Goal: Communication & Community: Answer question/provide support

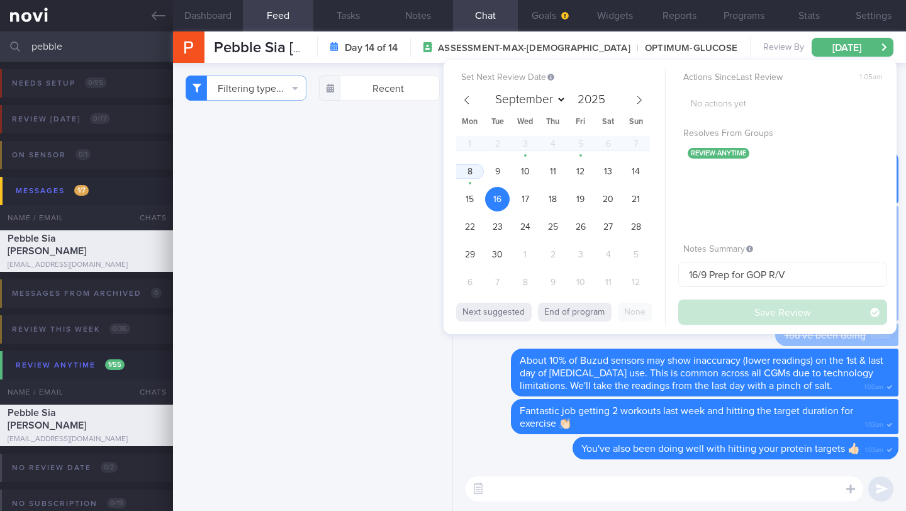
select select "8"
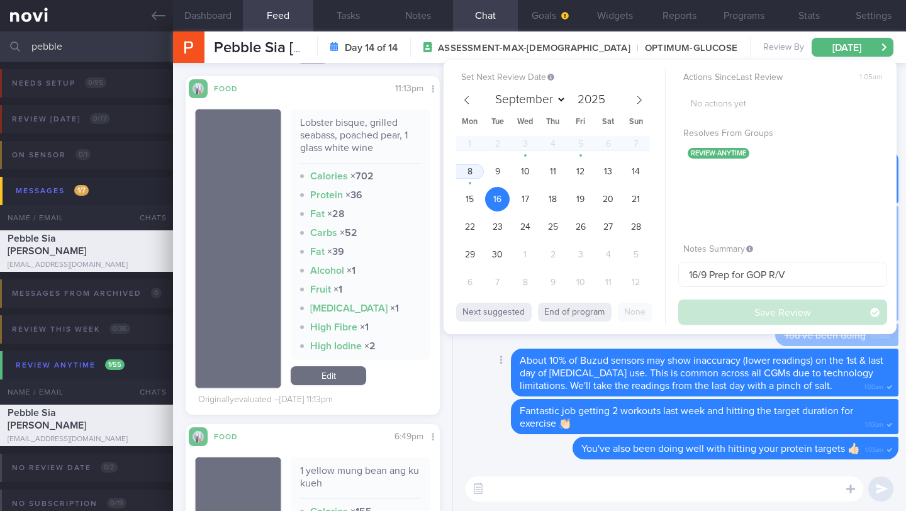
click at [465, 396] on div "Delete About 10% of Buzud sensors may show inaccuracy (lower readings) on the 1…" at bounding box center [679, 373] width 438 height 50
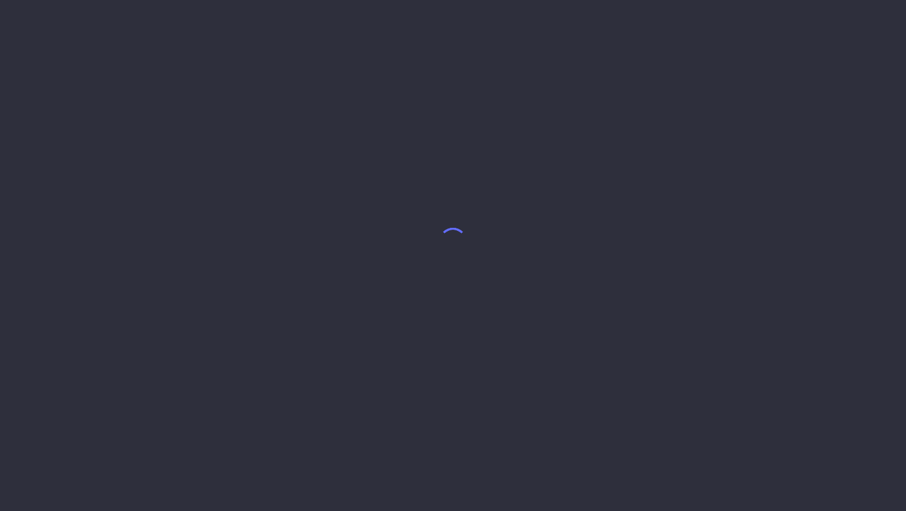
select select "8"
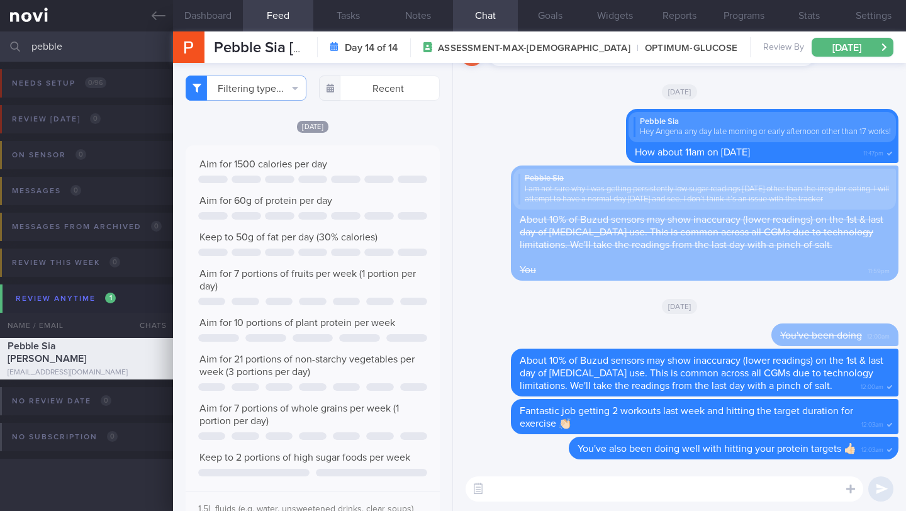
click at [98, 40] on input "pebble" at bounding box center [453, 46] width 906 height 30
click at [100, 43] on input "pebble" at bounding box center [453, 46] width 906 height 30
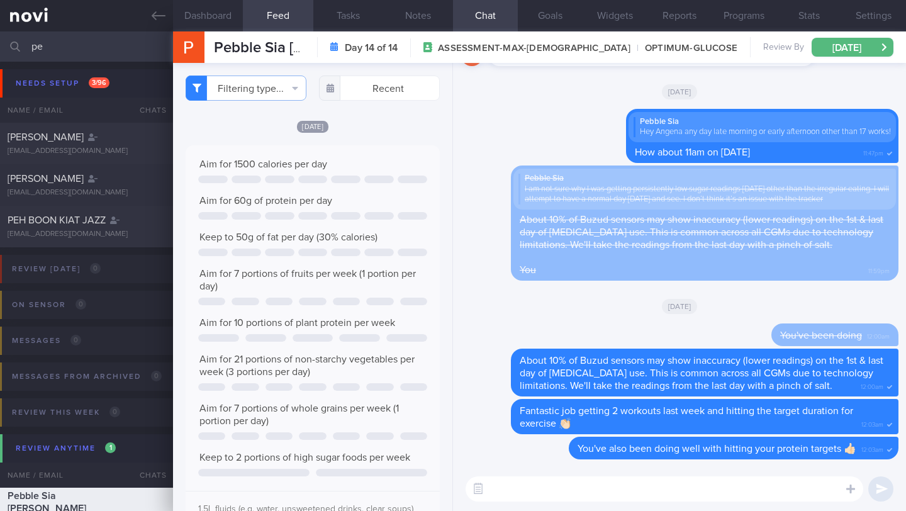
type input "p"
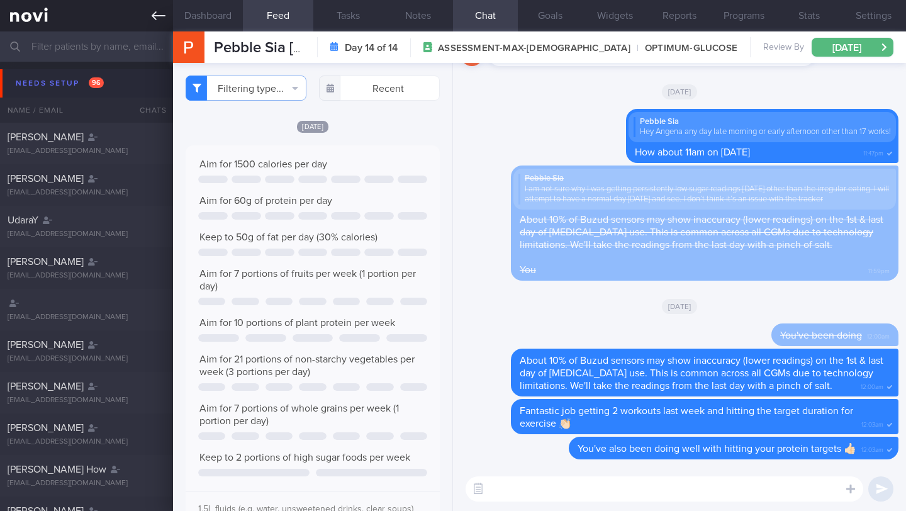
click at [152, 9] on icon at bounding box center [159, 16] width 14 height 14
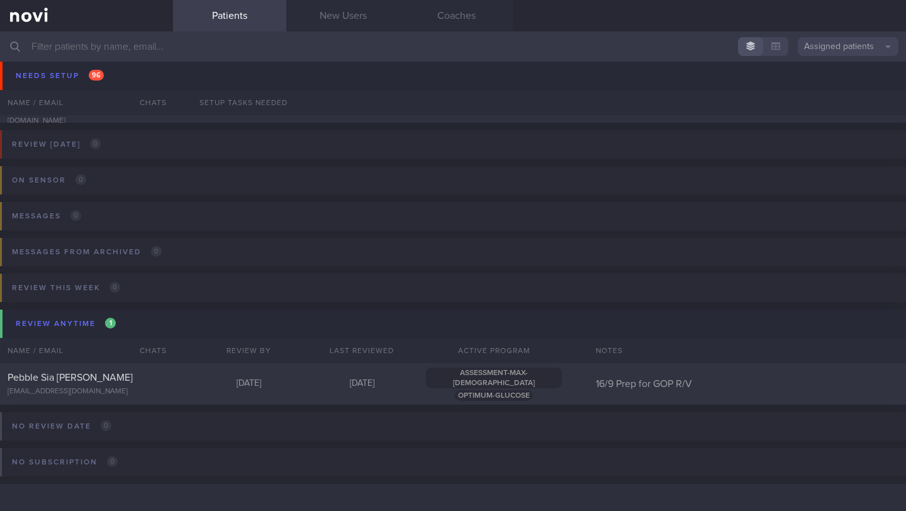
scroll to position [3991, 0]
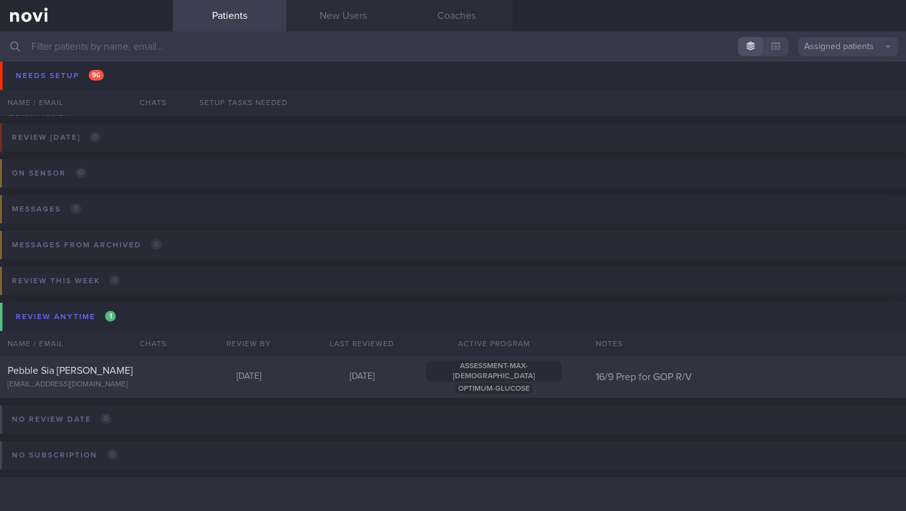
click at [517, 64] on div "DANDU JANAKI janakich7@gmail.com Needs coaches" at bounding box center [453, 54] width 906 height 42
click at [519, 58] on input "text" at bounding box center [453, 46] width 906 height 30
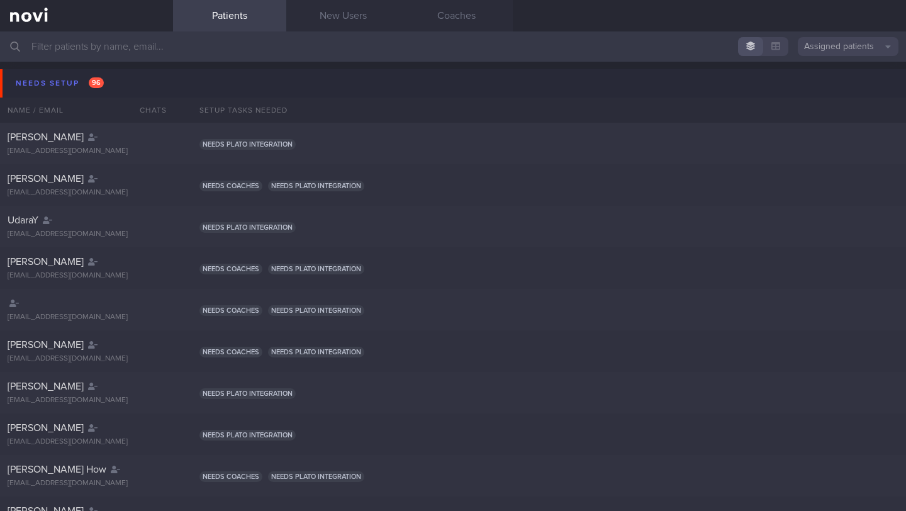
click at [111, 53] on input "text" at bounding box center [453, 46] width 906 height 30
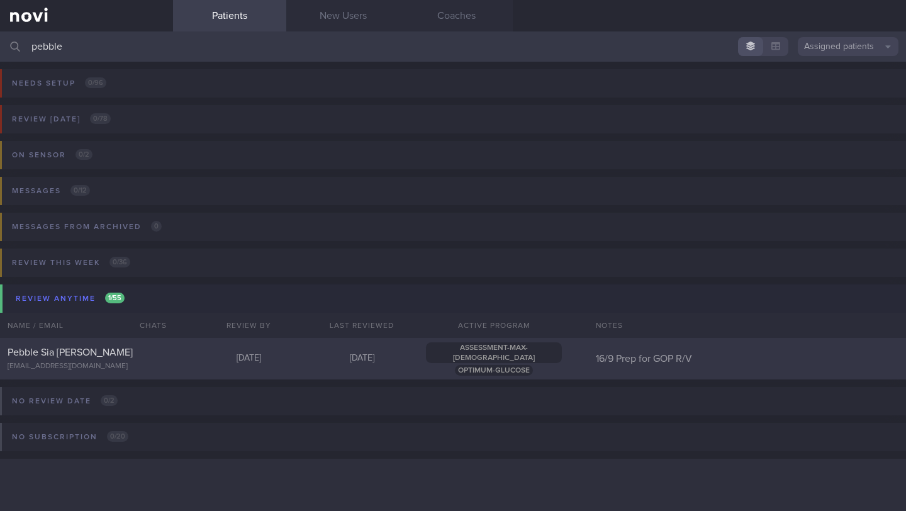
type input "pebble"
click at [103, 379] on div "Pebble Sia [PERSON_NAME] [EMAIL_ADDRESS][DOMAIN_NAME] [DATE] [DATE] ASSESSMENT-…" at bounding box center [453, 359] width 906 height 42
select select "8"
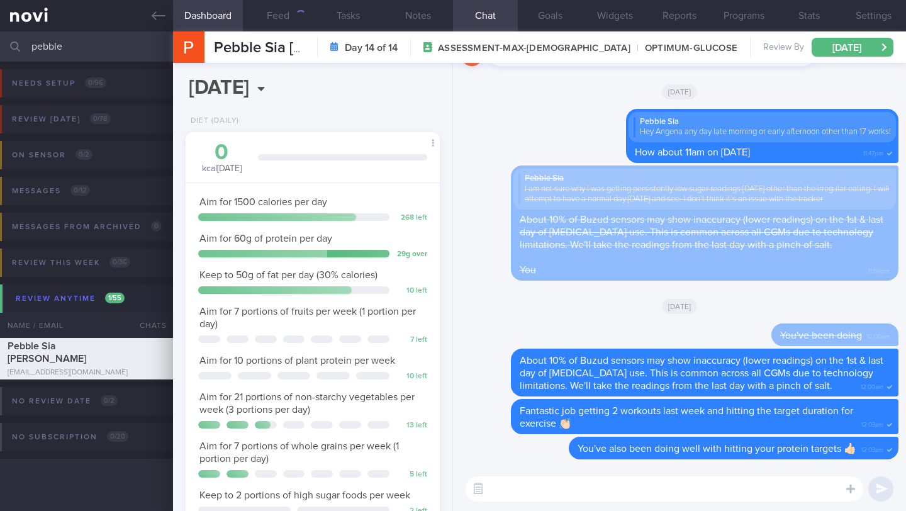
scroll to position [118, 236]
click at [65, 43] on input "pebble" at bounding box center [453, 46] width 906 height 30
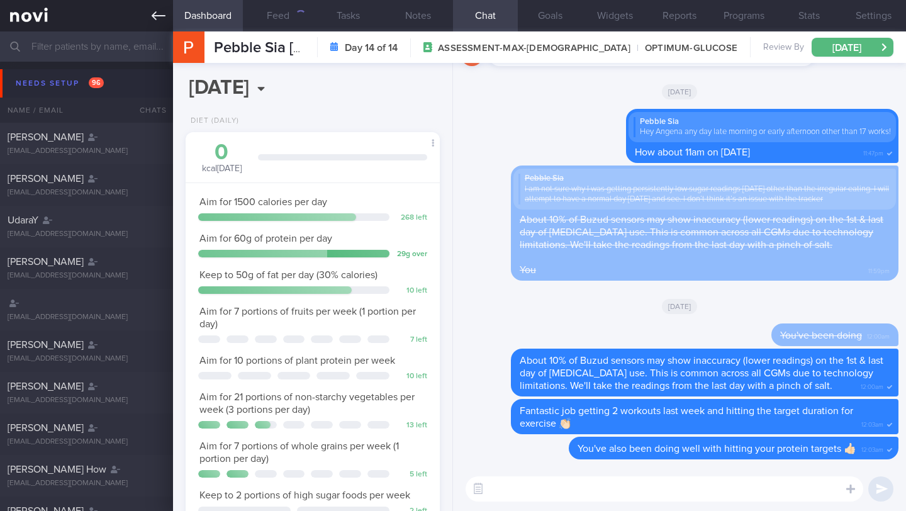
click at [141, 21] on link at bounding box center [86, 15] width 173 height 31
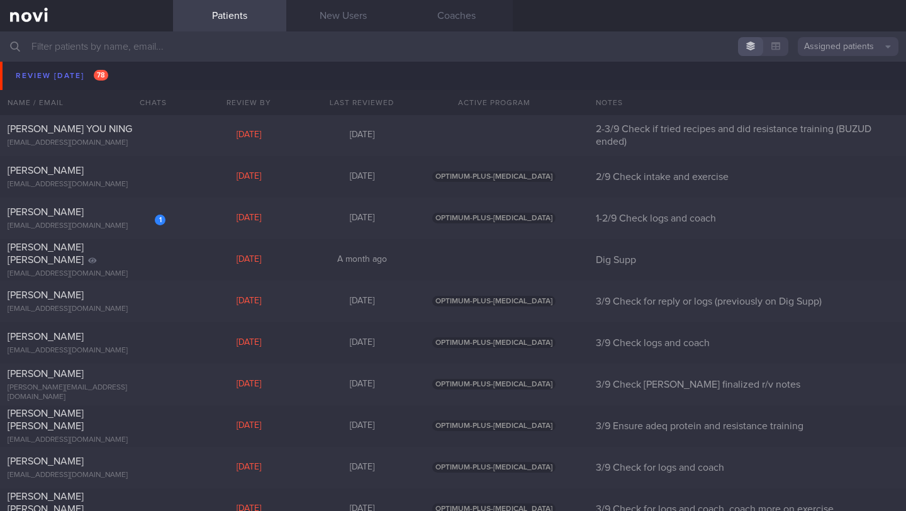
scroll to position [5857, 0]
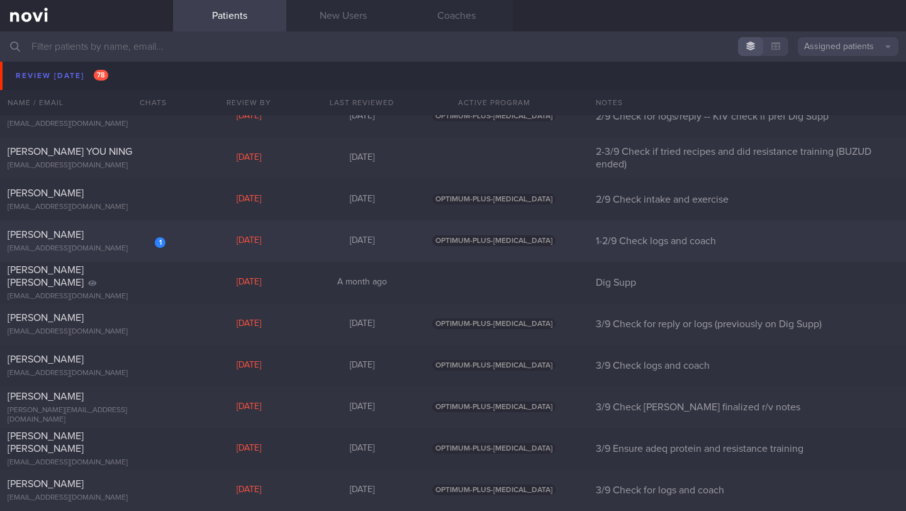
click at [105, 241] on div "[PERSON_NAME]" at bounding box center [85, 234] width 155 height 13
select select "8"
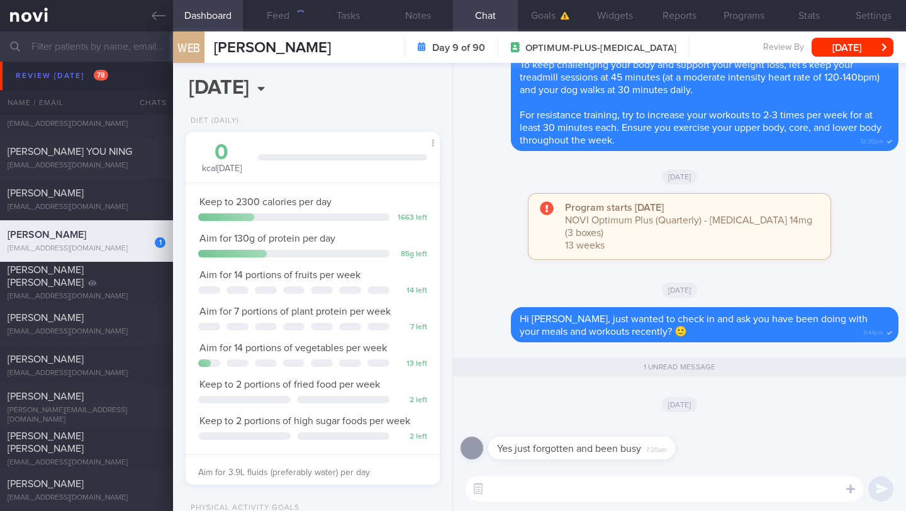
scroll to position [134, 231]
click at [552, 502] on div "​ ​" at bounding box center [679, 489] width 453 height 44
click at [552, 495] on textarea at bounding box center [663, 488] width 397 height 25
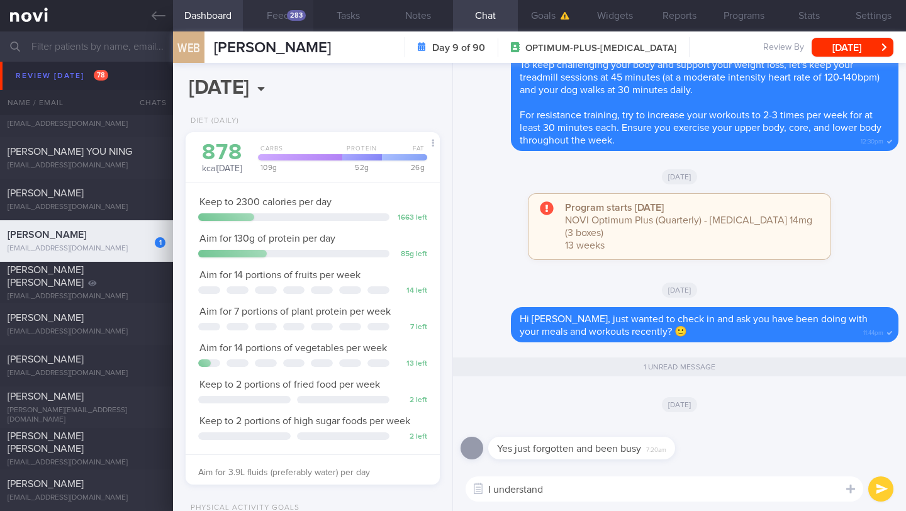
type textarea "I understand"
click at [302, 17] on div "283" at bounding box center [296, 15] width 19 height 11
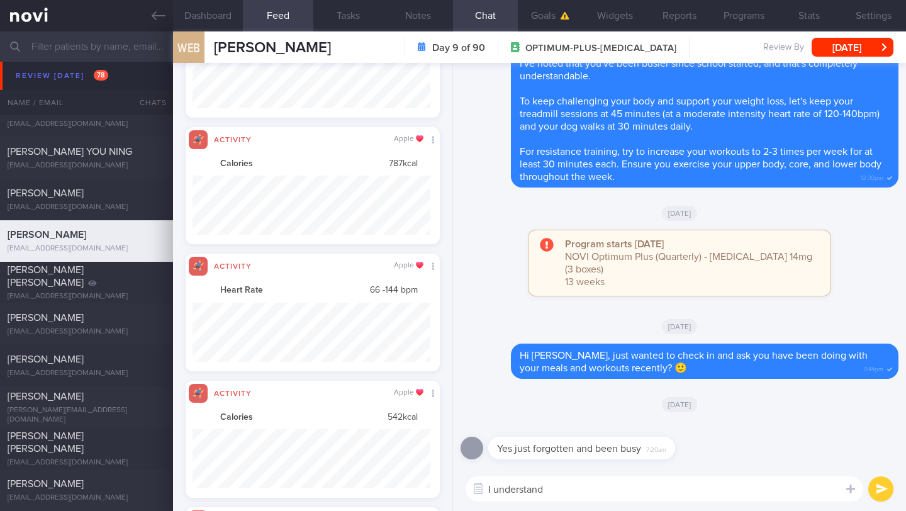
scroll to position [59, 238]
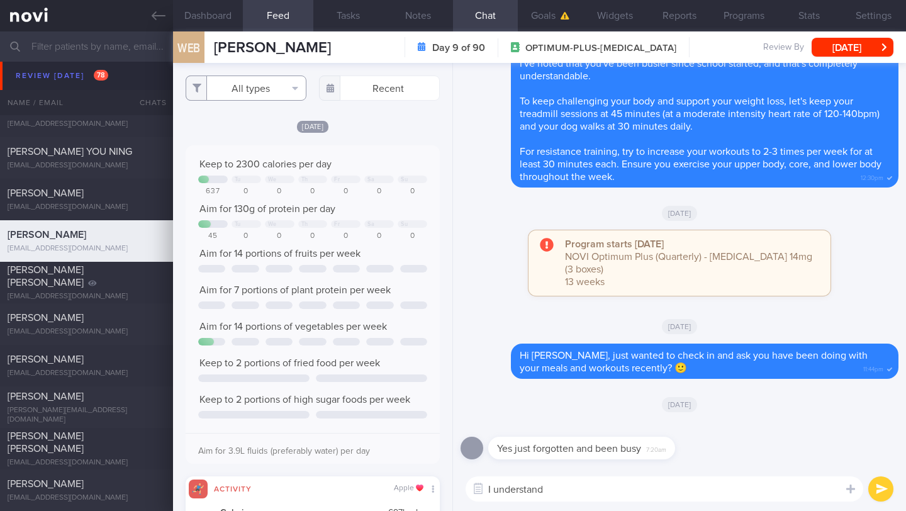
click at [229, 82] on button "All types" at bounding box center [246, 87] width 121 height 25
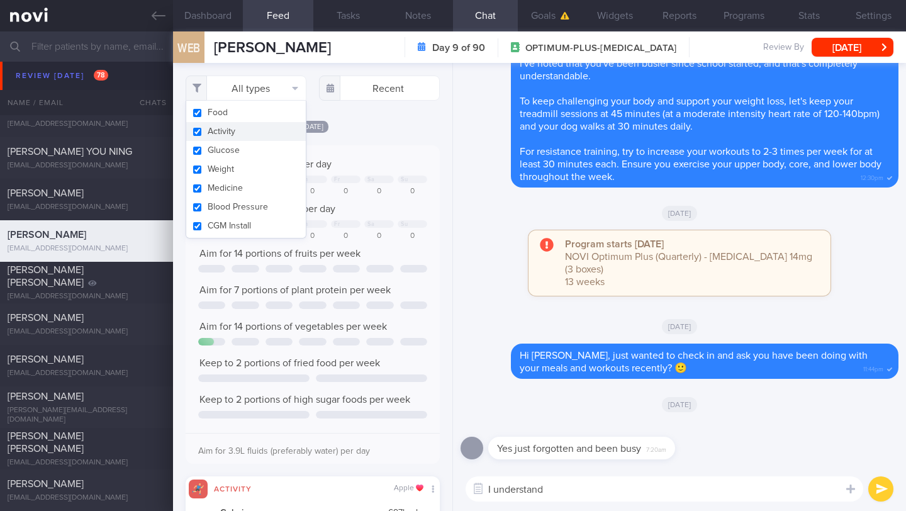
click at [226, 127] on button "Activity" at bounding box center [245, 131] width 119 height 19
checkbox input "false"
click at [342, 133] on div "[DATE]" at bounding box center [313, 125] width 254 height 13
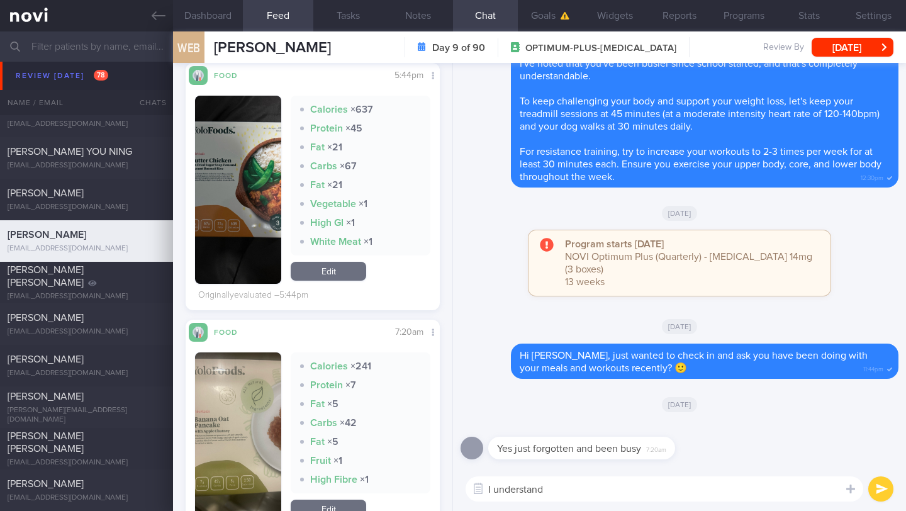
click at [226, 449] on button "button" at bounding box center [238, 436] width 86 height 169
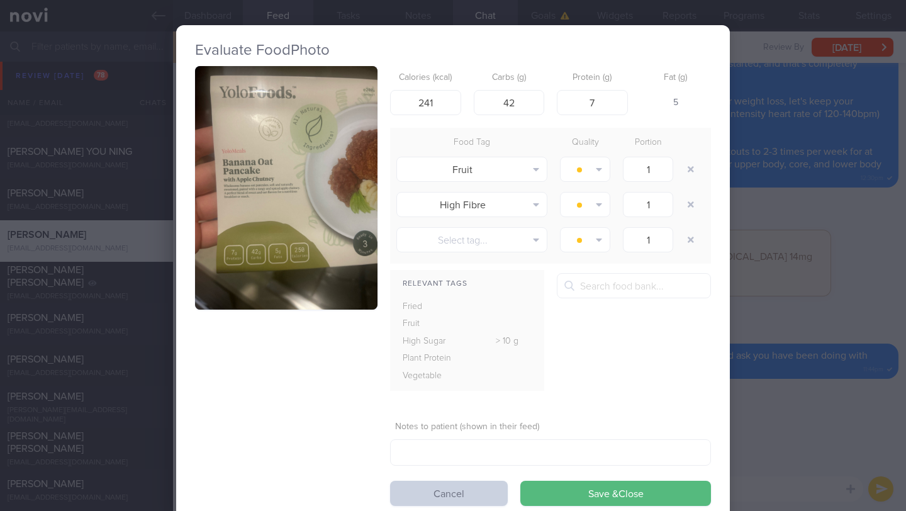
click at [494, 489] on button "Cancel" at bounding box center [449, 492] width 118 height 25
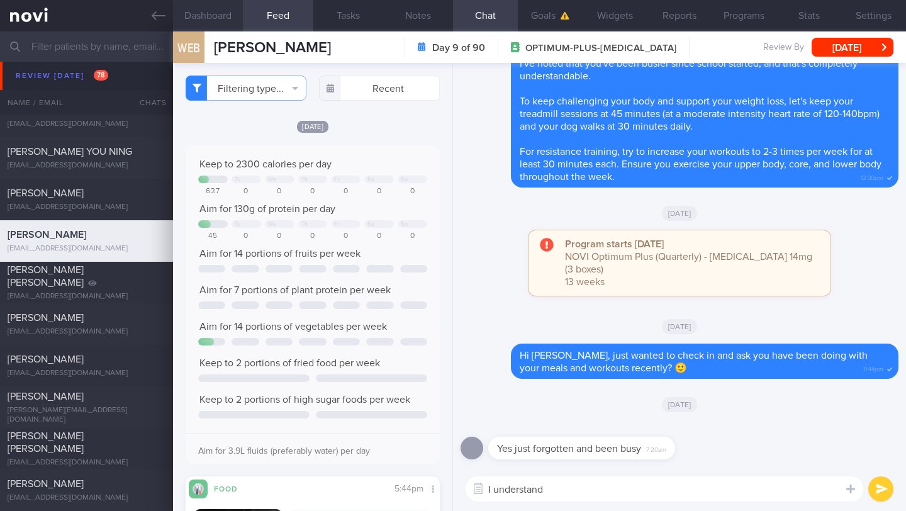
click at [209, 15] on button "Dashboard" at bounding box center [208, 15] width 70 height 31
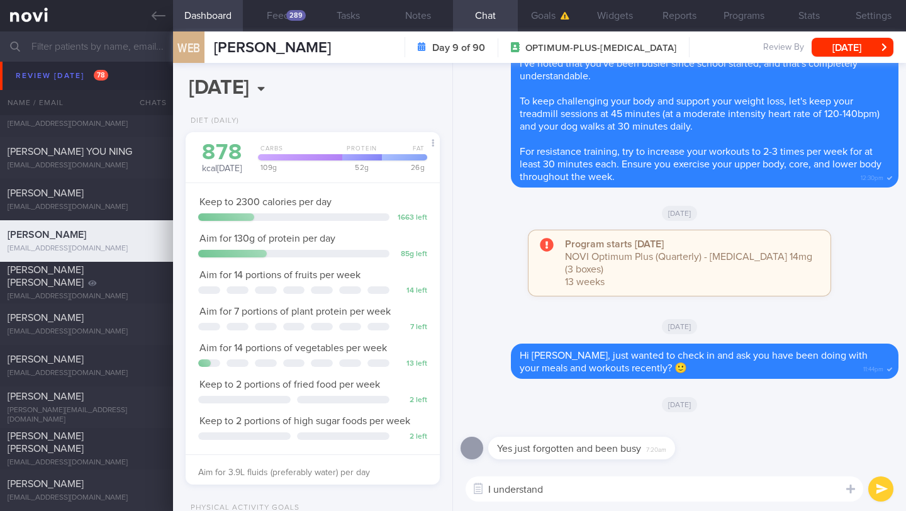
click at [514, 495] on textarea "I understand" at bounding box center [663, 488] width 397 height 25
click at [573, 496] on textarea "I understand" at bounding box center [663, 488] width 397 height 25
paste textarea "Feel free to log just 3 full days per week, or 1 or 2 meals a day whenever you …"
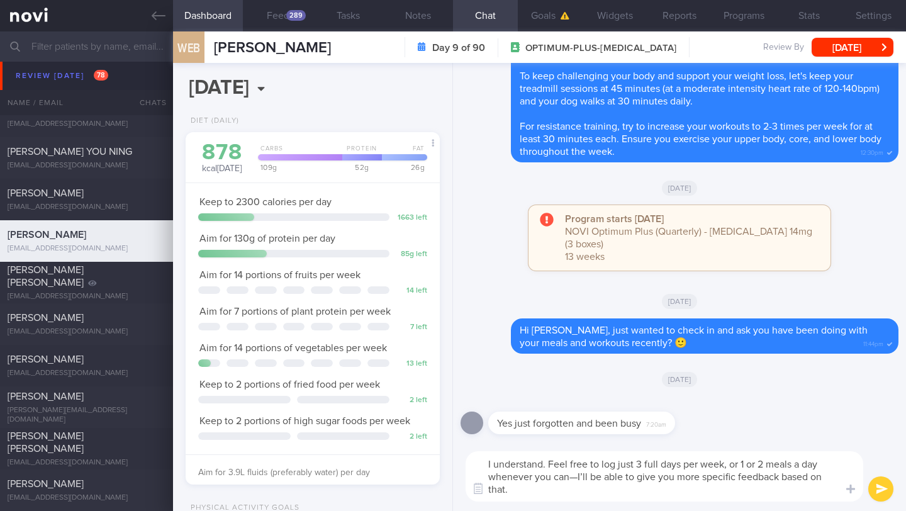
drag, startPoint x: 544, startPoint y: 489, endPoint x: 571, endPoint y: 482, distance: 27.9
click at [571, 482] on textarea "I understand. Feel free to log just 3 full days per week, or 1 or 2 meals a day…" at bounding box center [663, 476] width 397 height 50
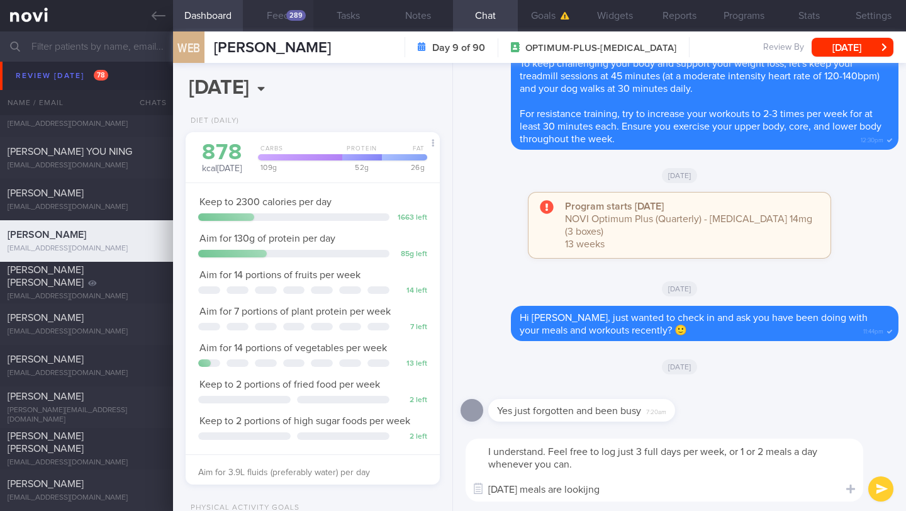
click at [282, 8] on button "Feed 289" at bounding box center [278, 15] width 70 height 31
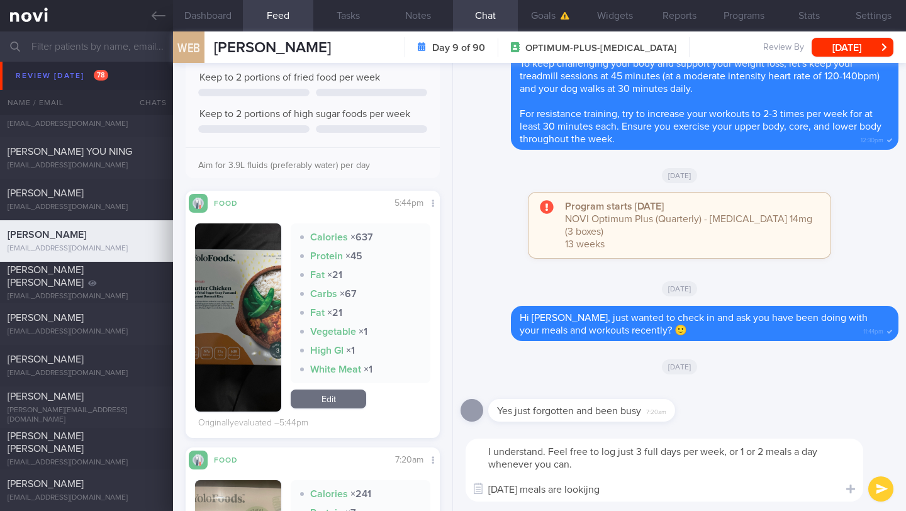
scroll to position [279, 0]
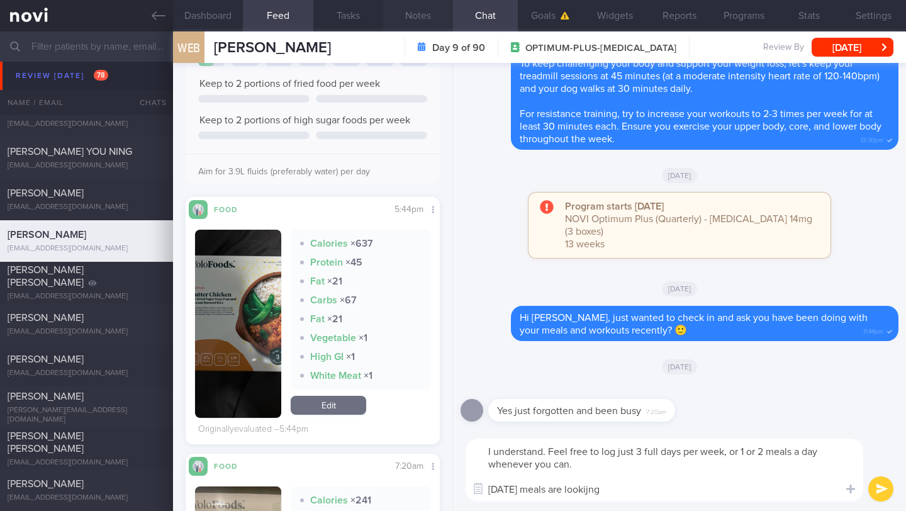
click at [420, 17] on button "Notes" at bounding box center [418, 15] width 70 height 31
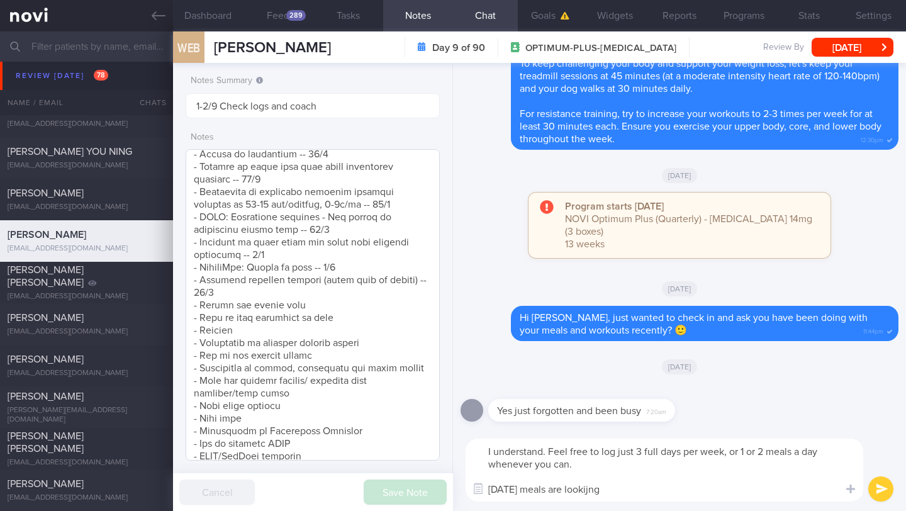
scroll to position [1017, 0]
click at [663, 492] on textarea "I understand. Feel free to log just 3 full days per week, or 1 or 2 meals a day…" at bounding box center [663, 469] width 397 height 63
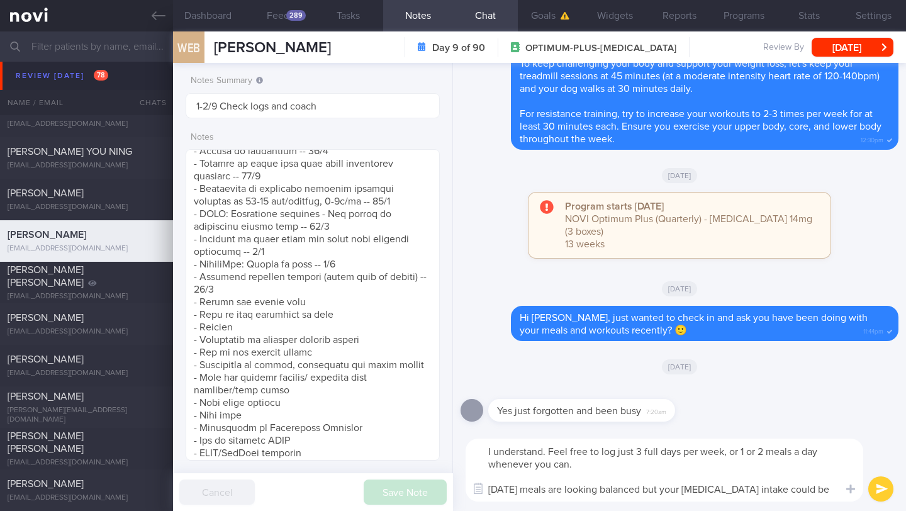
scroll to position [0, 0]
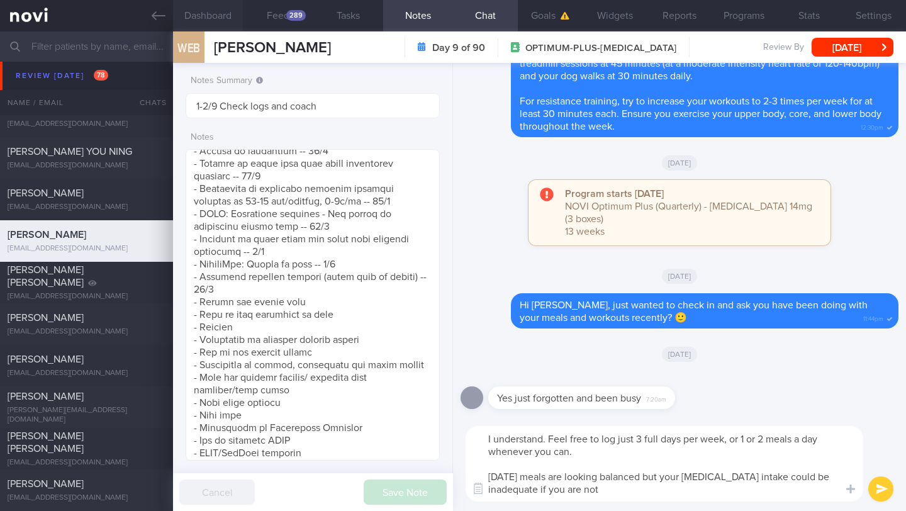
click at [218, 16] on button "Dashboard" at bounding box center [208, 15] width 70 height 31
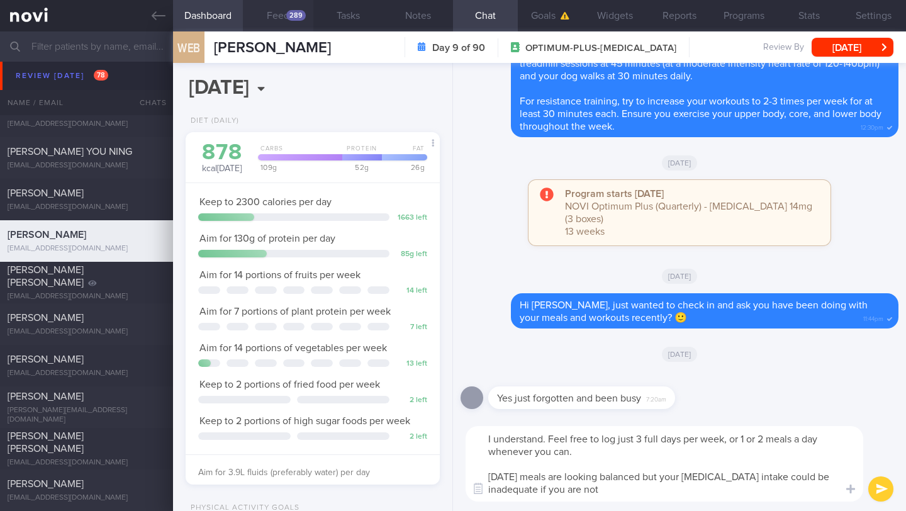
click at [300, 15] on div "289" at bounding box center [295, 15] width 19 height 11
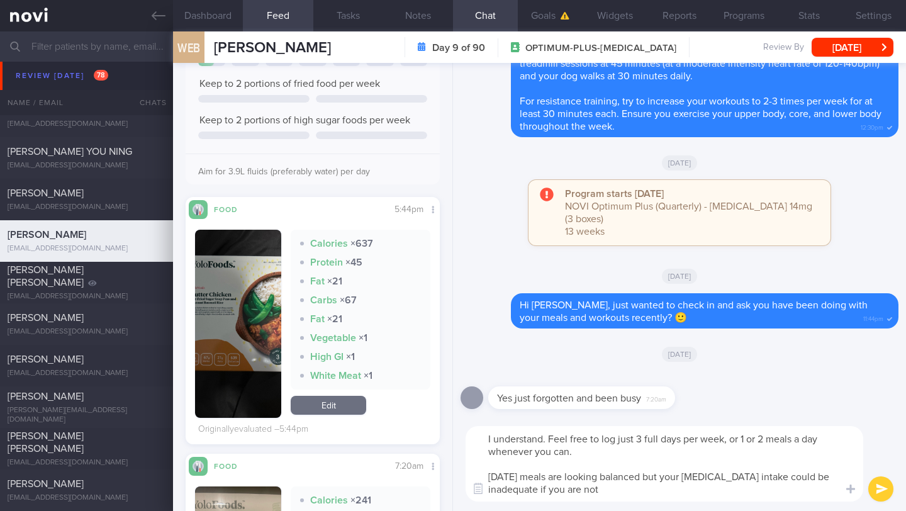
click at [644, 510] on div "I understand. Feel free to log just 3 full days per week, or 1 or 2 meals a day…" at bounding box center [679, 463] width 453 height 94
click at [645, 499] on textarea "I understand. Feel free to log just 3 full days per week, or 1 or 2 meals a day…" at bounding box center [663, 463] width 397 height 75
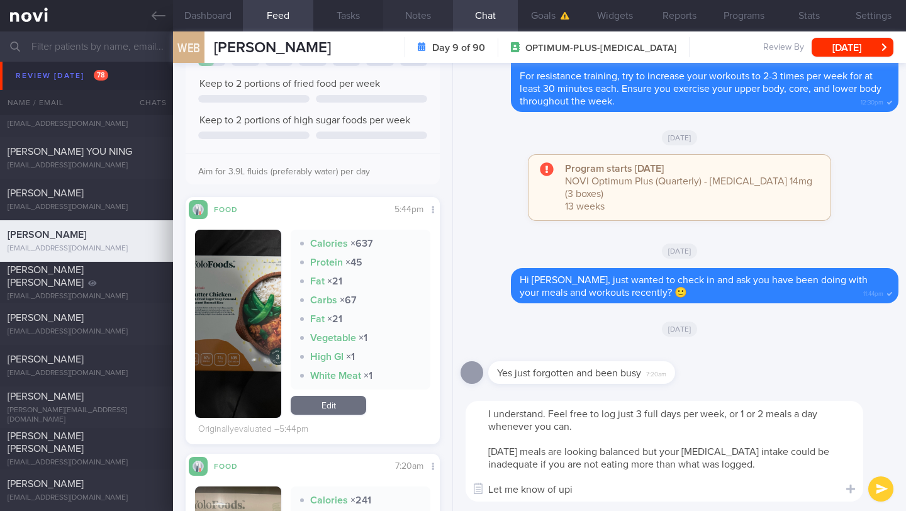
click at [428, 19] on button "Notes" at bounding box center [418, 15] width 70 height 31
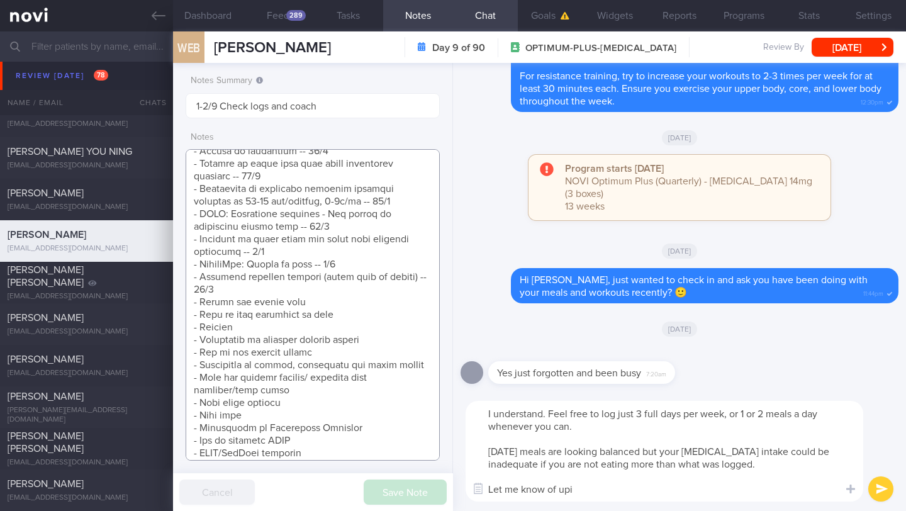
click at [414, 282] on textarea at bounding box center [313, 304] width 254 height 311
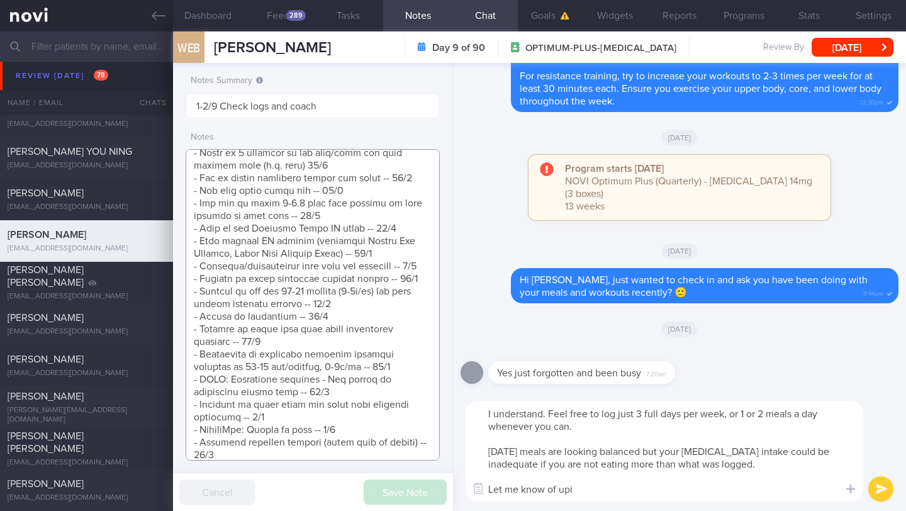
scroll to position [1014, 0]
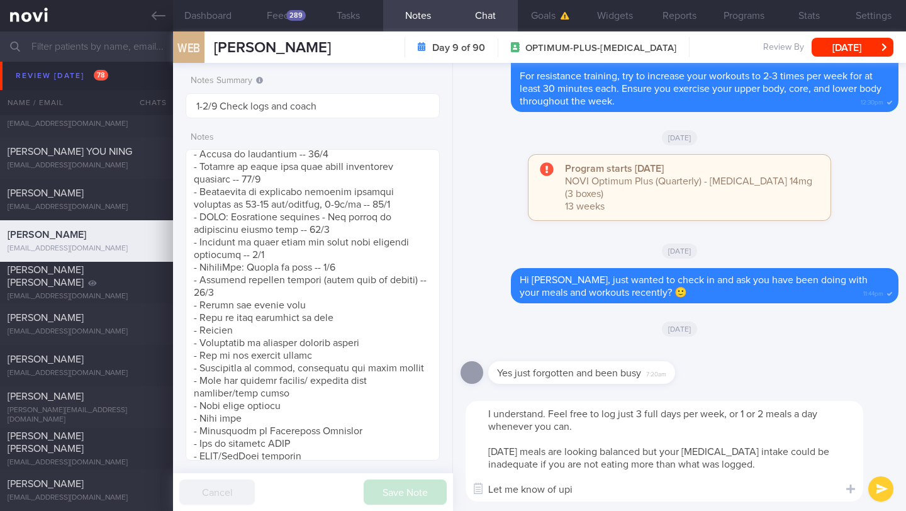
drag, startPoint x: 585, startPoint y: 482, endPoint x: 590, endPoint y: 491, distance: 10.4
click at [590, 491] on textarea "I understand. Feel free to log just 3 full days per week, or 1 or 2 meals a day…" at bounding box center [663, 451] width 397 height 101
type textarea "I understand. Feel free to log just 3 full days per week, or 1 or 2 meals a day…"
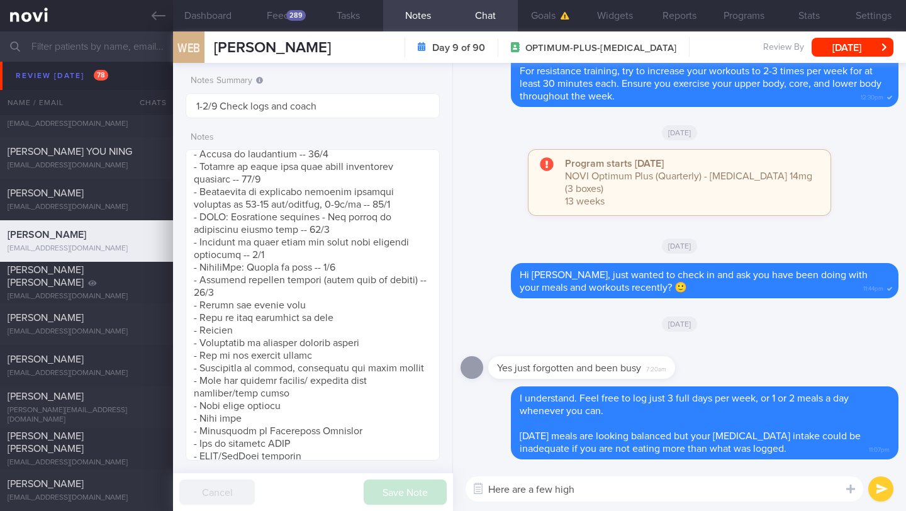
paste textarea "Aim for high protein snacks like - 1 small fruit with 1 part-skim mozzarella ch…"
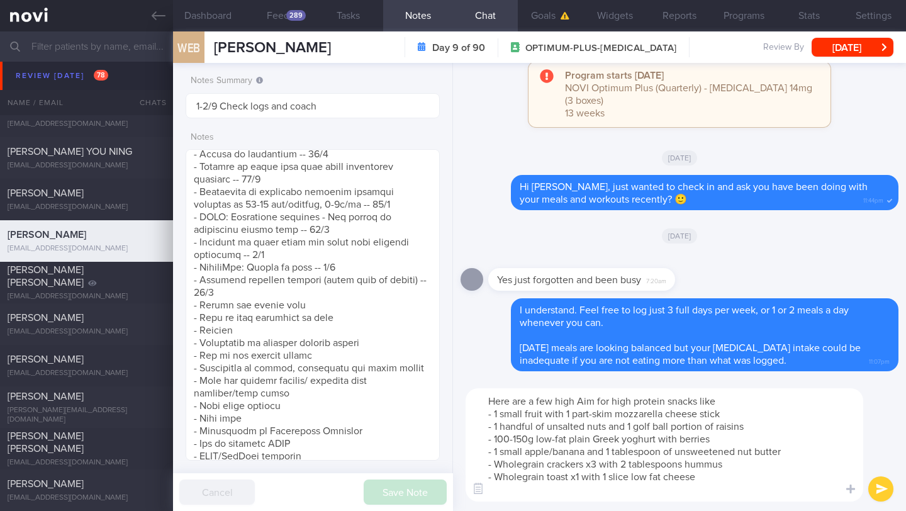
click at [609, 401] on textarea "Here are a few high Aim for high protein snacks like - 1 small fruit with 1 par…" at bounding box center [663, 444] width 397 height 113
click at [698, 404] on textarea "Here are a few high protein snacks like - 1 small fruit with 1 part-skim mozzar…" at bounding box center [663, 444] width 397 height 113
click at [759, 402] on textarea "Here are a few high protein snack suggetions to consider - 1 small fruit with 1…" at bounding box center [663, 444] width 397 height 113
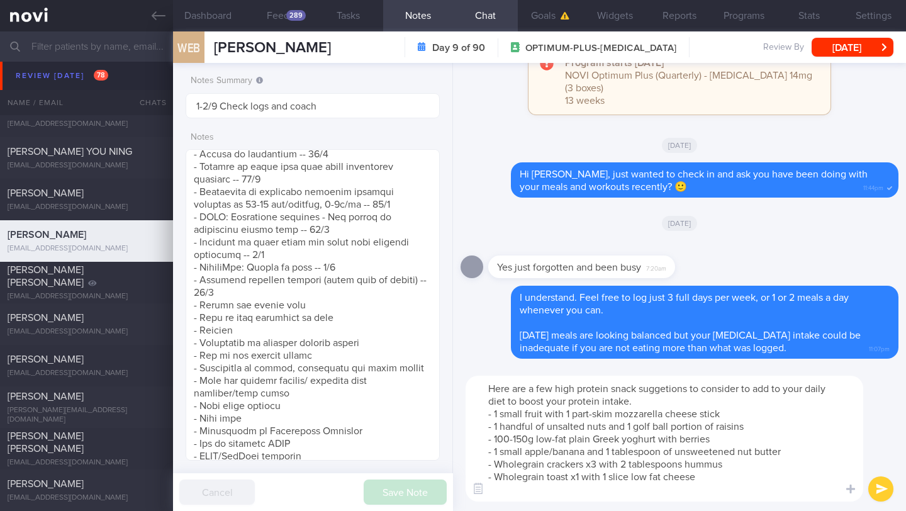
click at [667, 391] on textarea "Here are a few high protein snack suggetions to consider to add to your daily d…" at bounding box center [663, 438] width 397 height 126
click at [773, 387] on textarea "Here are a few high protein snack suggestions to consider to add to your daily …" at bounding box center [663, 438] width 397 height 126
click at [421, 302] on textarea at bounding box center [313, 304] width 254 height 311
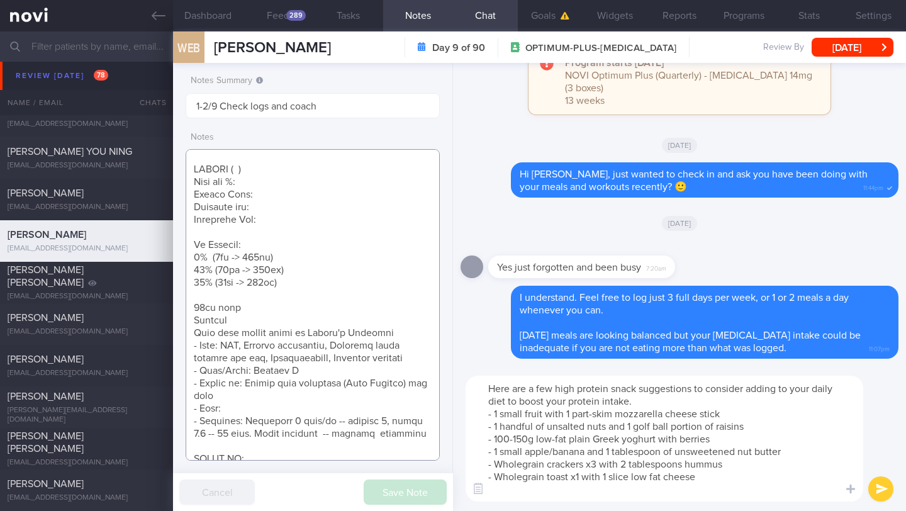
scroll to position [450, 0]
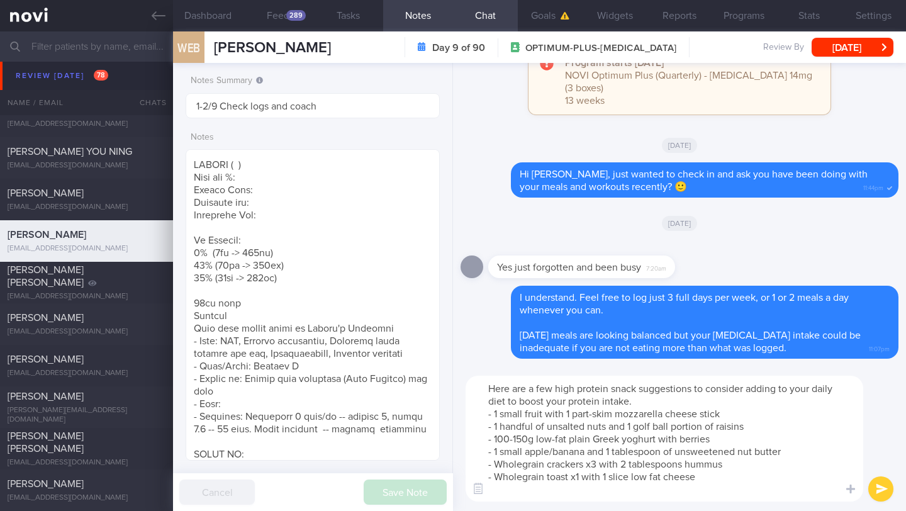
click at [555, 453] on textarea "Here are a few high protein snack suggestions to consider adding to your daily …" at bounding box center [663, 438] width 397 height 126
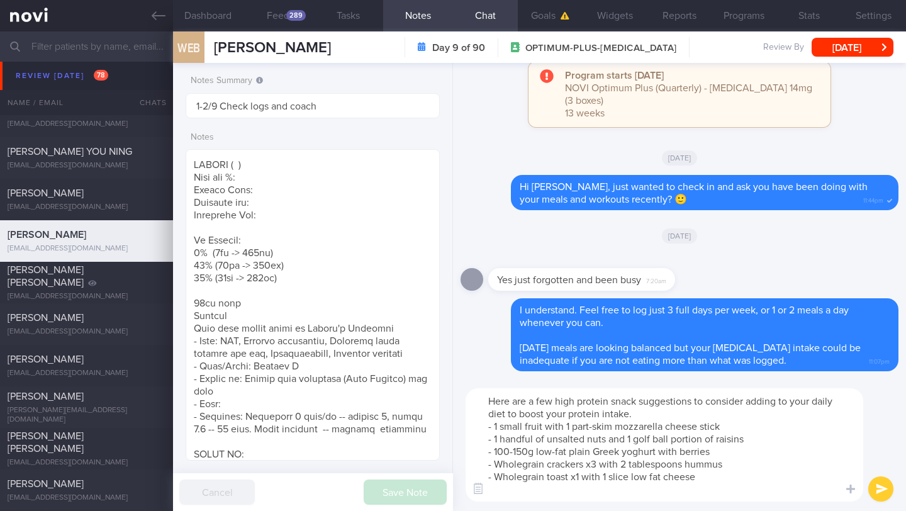
click at [606, 438] on textarea "Here are a few high protein snack suggestions to consider adding to your daily …" at bounding box center [663, 444] width 397 height 113
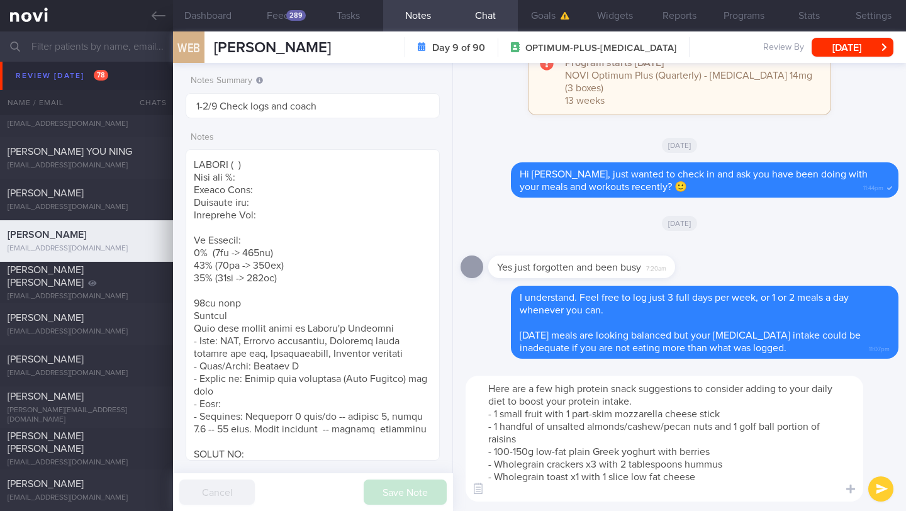
type textarea "Here are a few high protein snack suggestions to consider adding to your daily …"
click at [884, 488] on button "submit" at bounding box center [880, 488] width 25 height 25
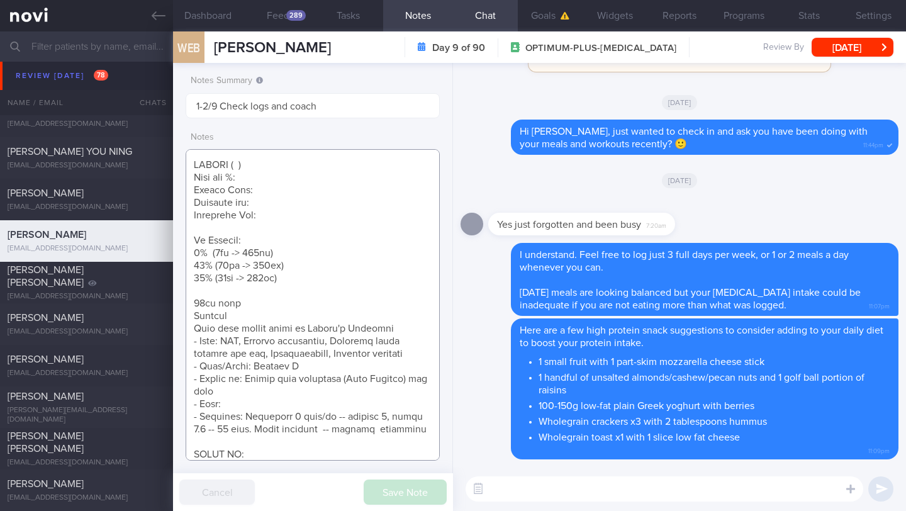
click at [345, 330] on textarea at bounding box center [313, 304] width 254 height 311
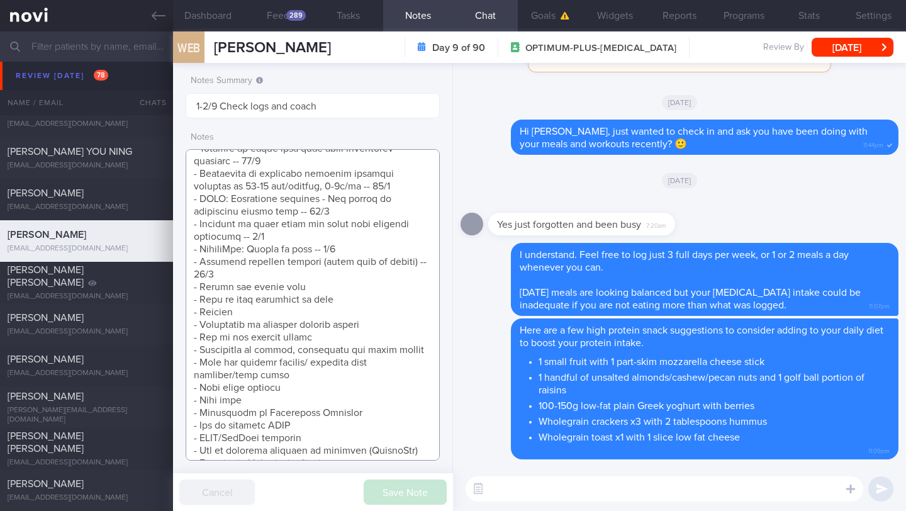
scroll to position [1073, 0]
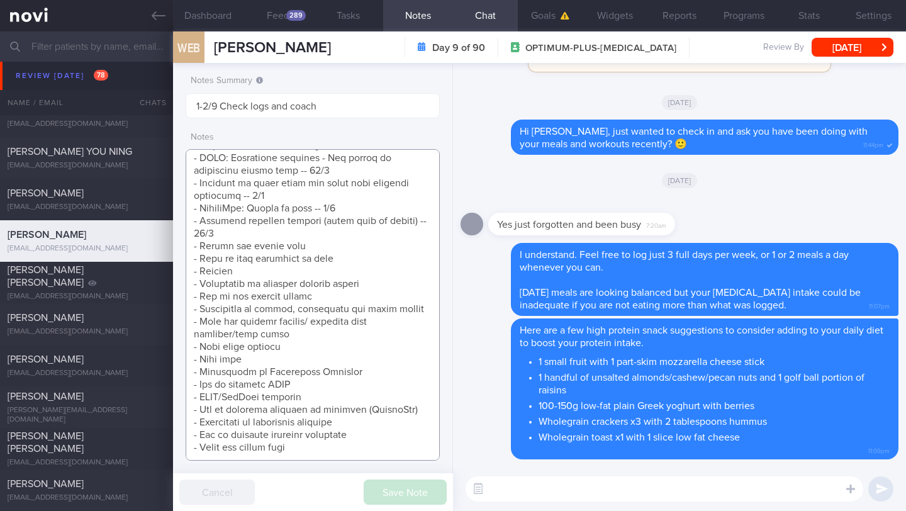
click at [309, 218] on textarea at bounding box center [313, 304] width 254 height 311
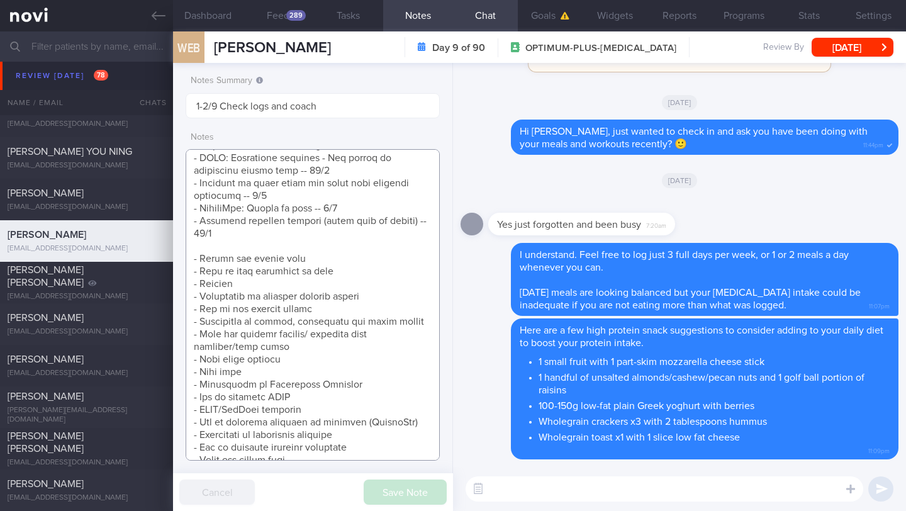
scroll to position [1086, 0]
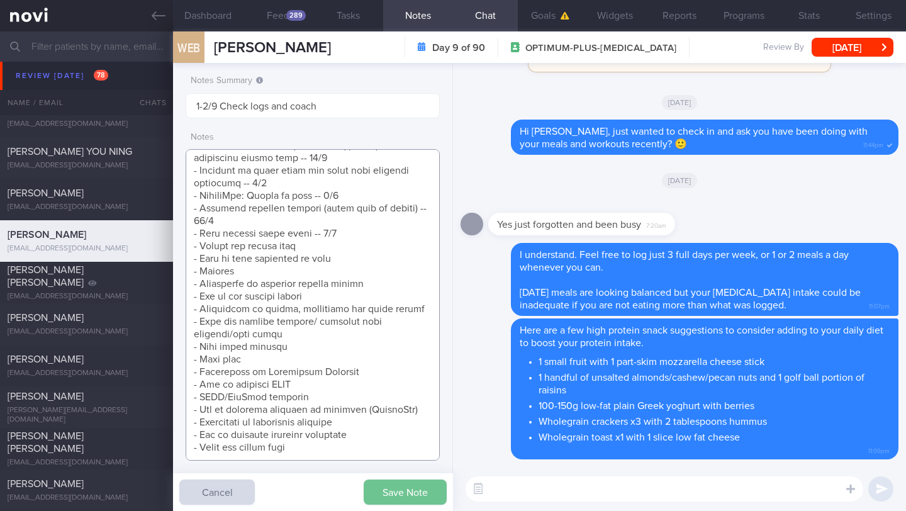
type textarea "SUPPORT NEEDED: CHALLENGE: R/V with JJ: ([DATE]) Tolerated [MEDICAL_DATA] 7mg; …"
click at [418, 488] on button "Save Note" at bounding box center [404, 491] width 83 height 25
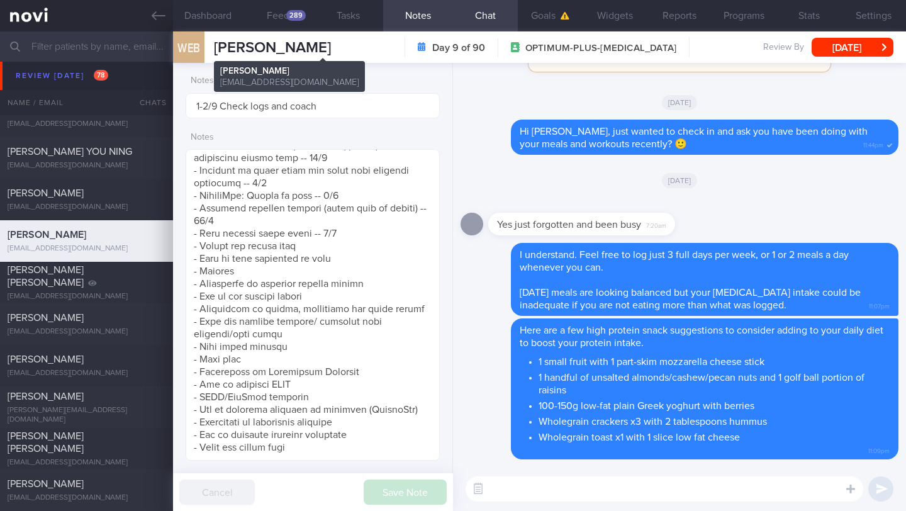
click at [331, 48] on span "[PERSON_NAME]" at bounding box center [272, 47] width 117 height 15
copy div "[PERSON_NAME] BINTORO [PERSON_NAME] BINTORO [PERSON_NAME][EMAIL_ADDRESS][DOMAIN…"
click at [825, 59] on div "WEB [PERSON_NAME] [PERSON_NAME] [PERSON_NAME][EMAIL_ADDRESS][DOMAIN_NAME] Day 9…" at bounding box center [539, 46] width 733 height 31
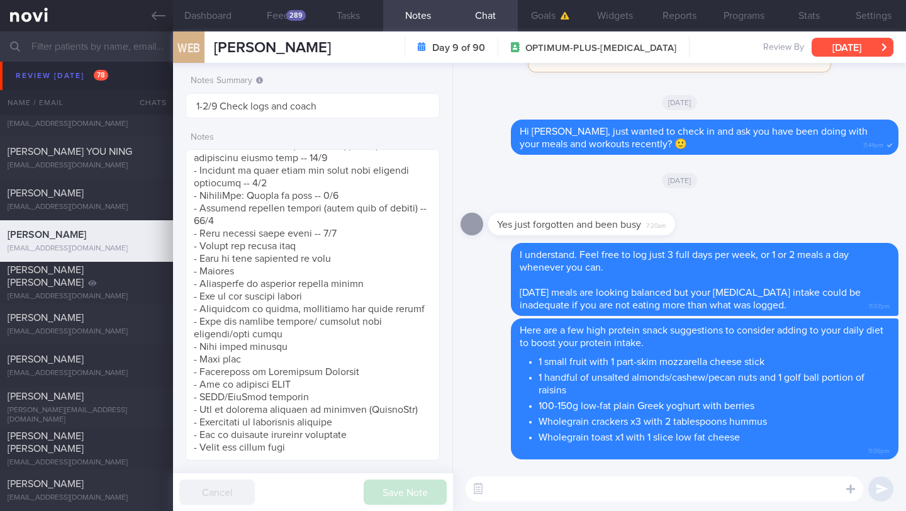
click at [828, 56] on button "[DATE]" at bounding box center [852, 47] width 82 height 19
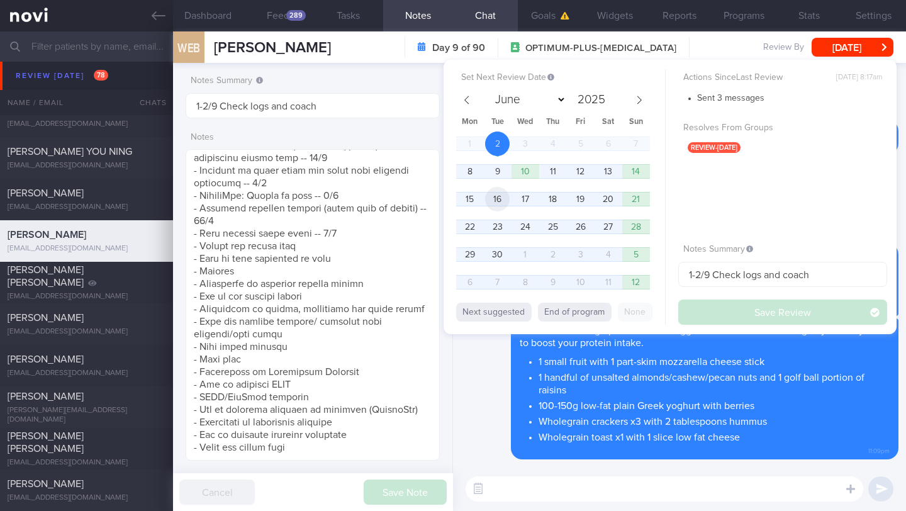
click at [500, 196] on span "16" at bounding box center [497, 199] width 25 height 25
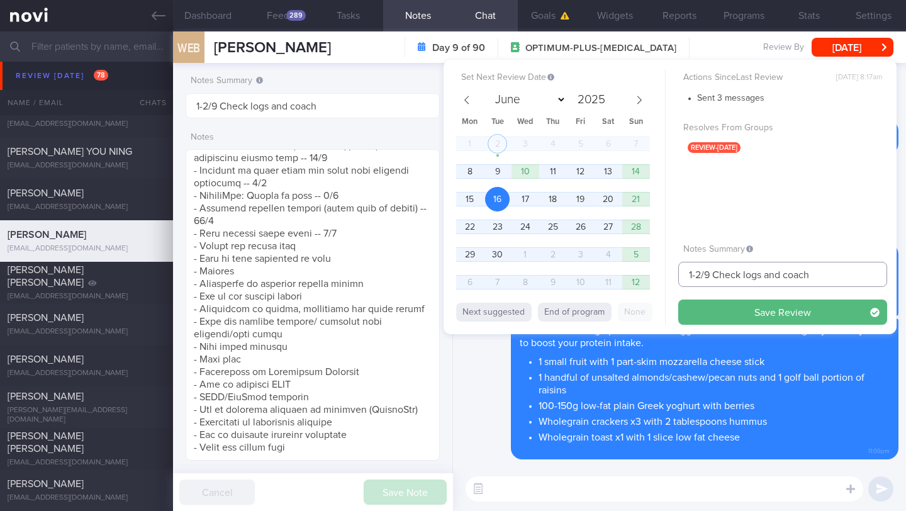
drag, startPoint x: 700, startPoint y: 277, endPoint x: 680, endPoint y: 276, distance: 20.1
click at [680, 276] on input "1-2/9 Check logs and coach" at bounding box center [782, 274] width 209 height 25
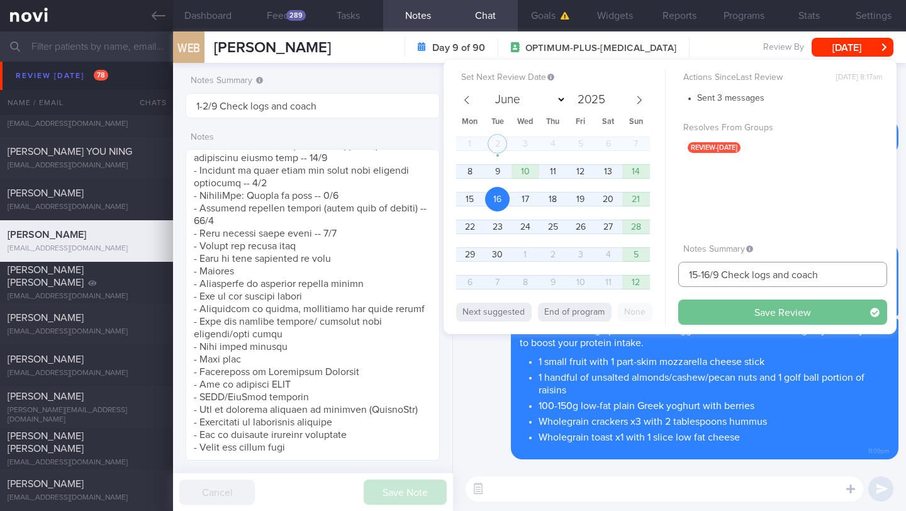
type input "15-16/9 Check logs and coach"
click at [704, 312] on button "Save Review" at bounding box center [782, 311] width 209 height 25
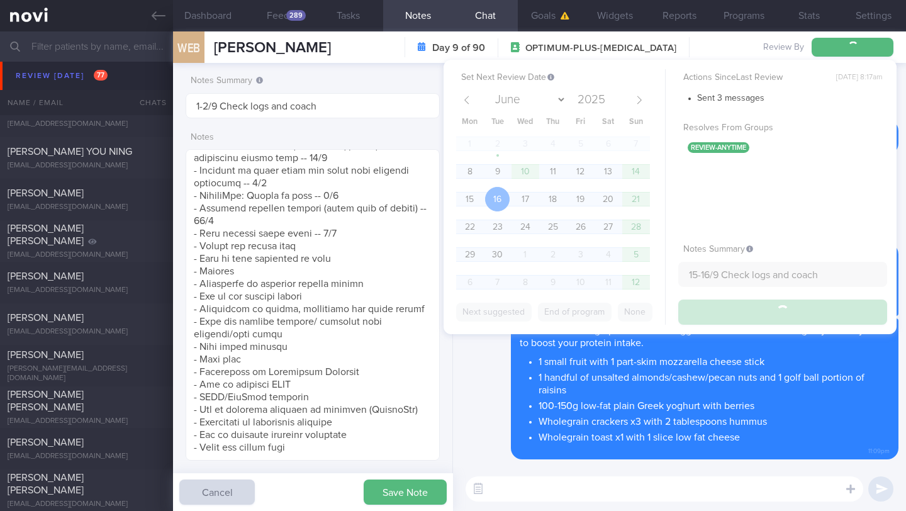
type input "15-16/9 Check logs and coach"
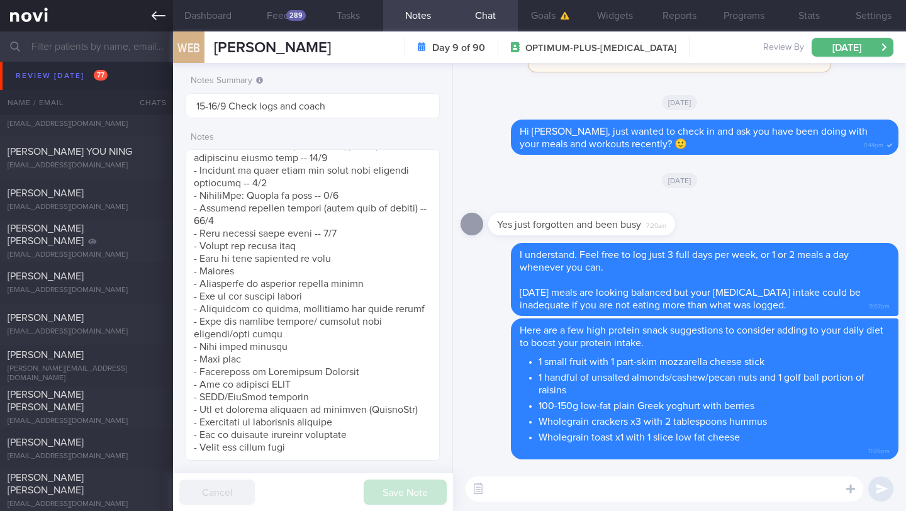
click at [163, 25] on link at bounding box center [86, 15] width 173 height 31
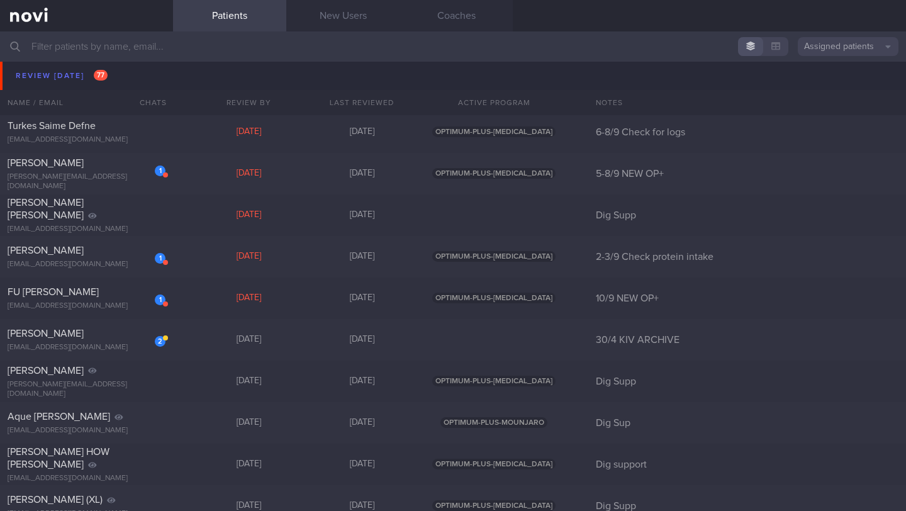
scroll to position [6755, 0]
click at [116, 343] on div "[EMAIL_ADDRESS][DOMAIN_NAME]" at bounding box center [87, 346] width 158 height 9
select select "8"
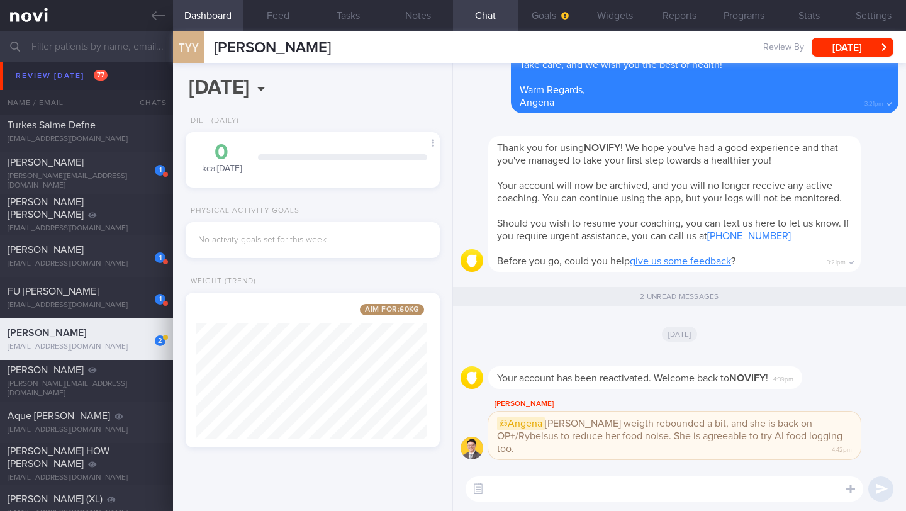
scroll to position [134, 231]
drag, startPoint x: 301, startPoint y: 40, endPoint x: 210, endPoint y: 47, distance: 91.4
click at [210, 47] on div "[PERSON_NAME] YIN [PERSON_NAME] [PERSON_NAME] [EMAIL_ADDRESS][DOMAIN_NAME] Revi…" at bounding box center [539, 46] width 733 height 31
copy span "[PERSON_NAME]"
click at [479, 492] on button "button" at bounding box center [478, 488] width 23 height 23
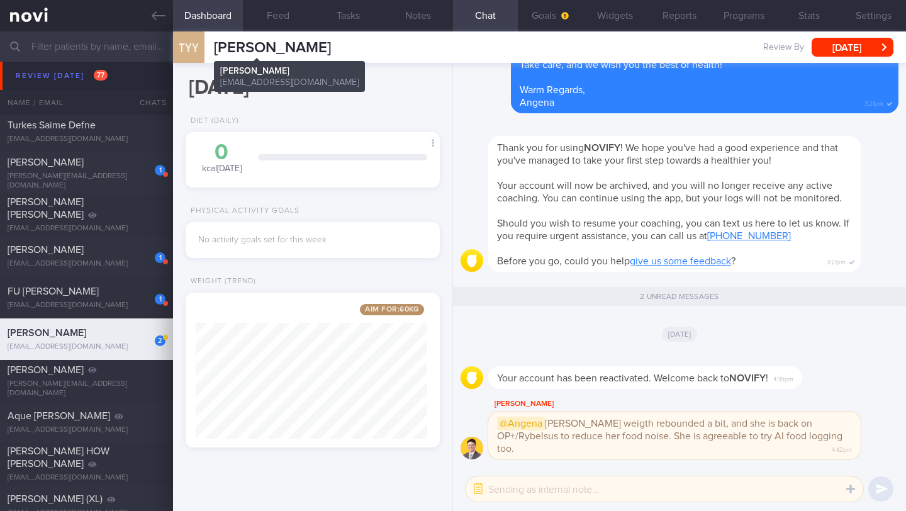
click at [265, 50] on span "[PERSON_NAME]" at bounding box center [272, 47] width 117 height 15
copy div "TAN YIN [PERSON_NAME] [PERSON_NAME] [EMAIL_ADDRESS][DOMAIN_NAME]"
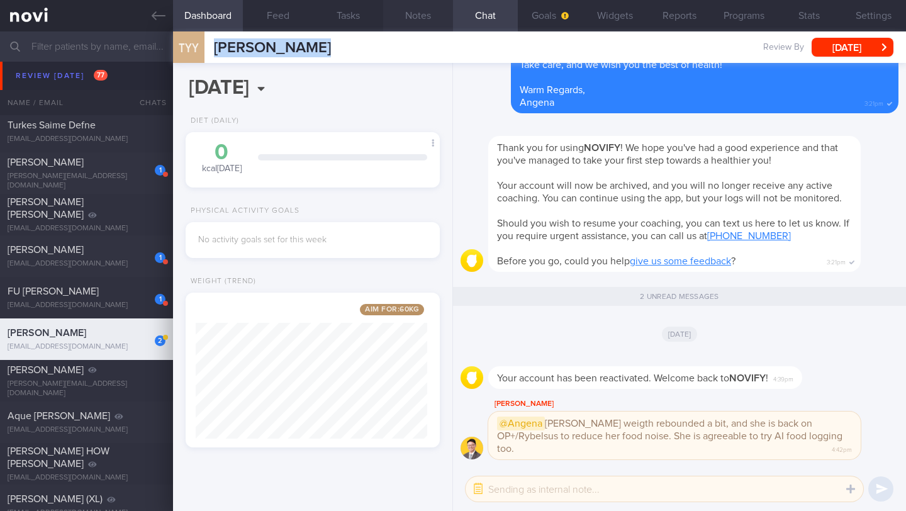
click at [418, 21] on button "Notes" at bounding box center [418, 15] width 70 height 31
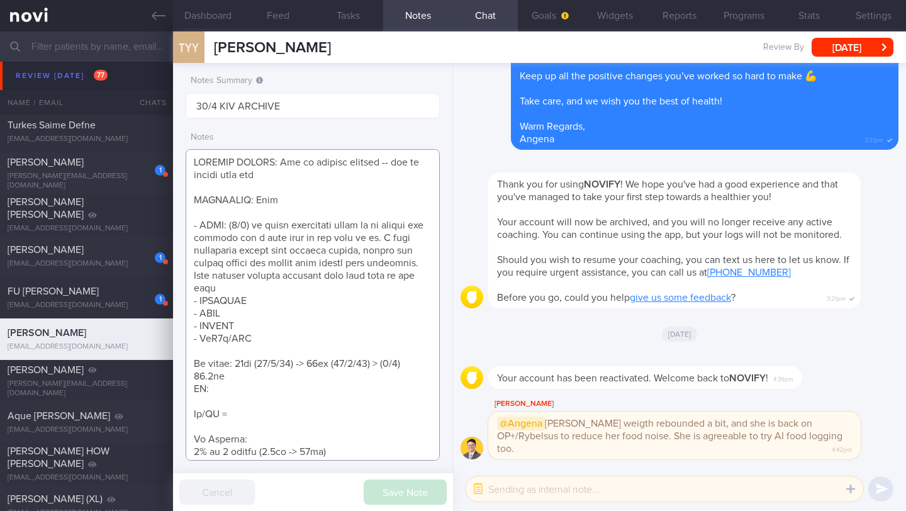
click at [306, 197] on textarea at bounding box center [313, 304] width 254 height 311
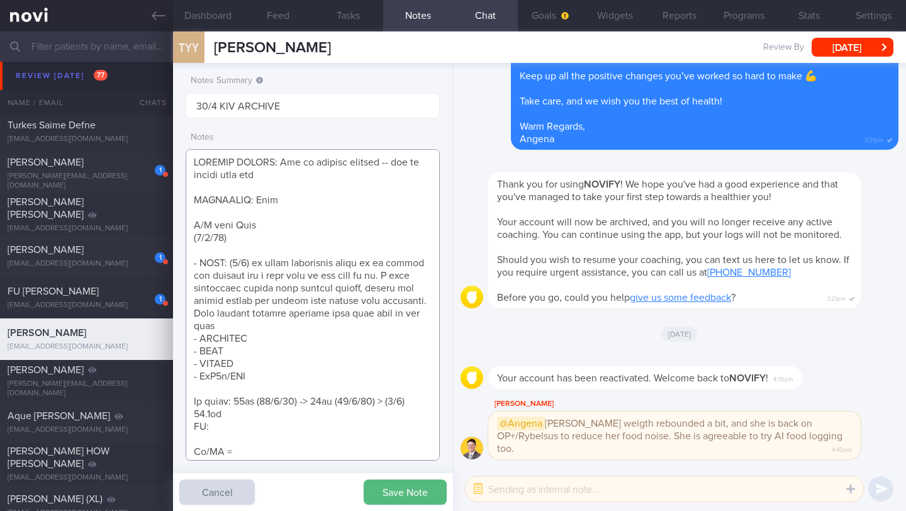
paste textarea "lost to f/up since [DATE] Weight Trend: 72kg ([DATE]) -> 69kg ([DATE]) -> 60kg …"
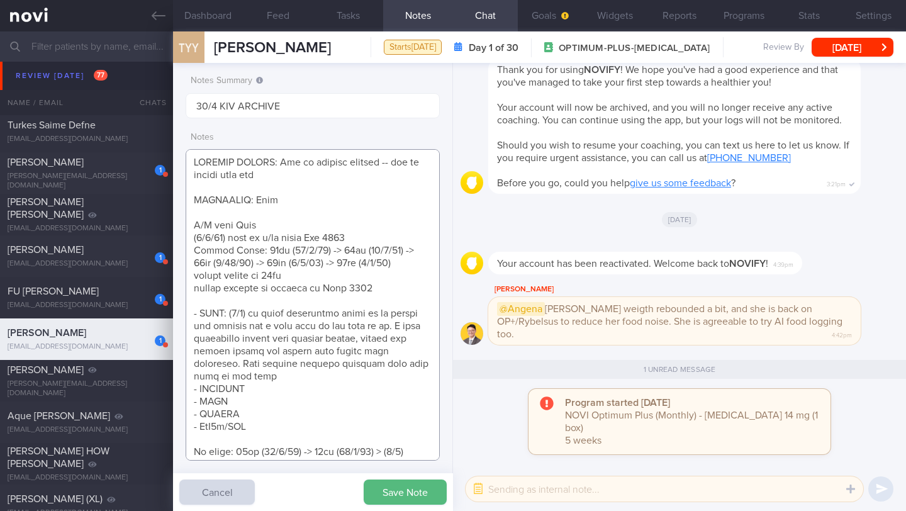
drag, startPoint x: 401, startPoint y: 261, endPoint x: 259, endPoint y: 246, distance: 142.3
click at [259, 246] on textarea at bounding box center [313, 304] width 254 height 311
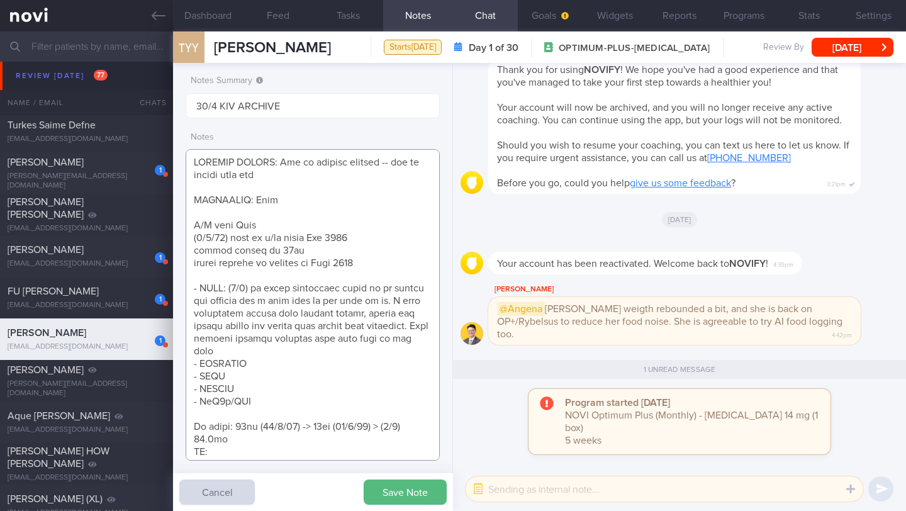
click at [302, 440] on textarea at bounding box center [313, 304] width 254 height 311
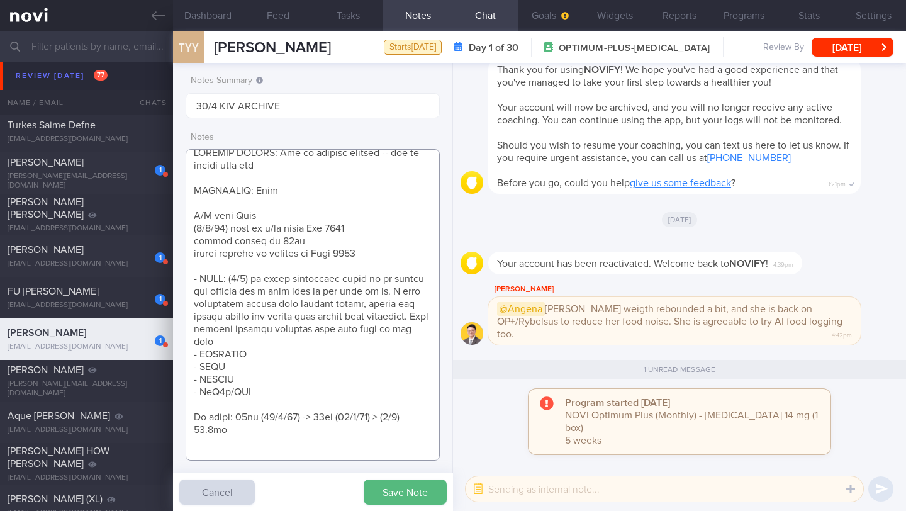
paste textarea "72kg ([DATE]) -> 69kg ([DATE]) -> 60kg ([DATE]) -> 58kg ([DATE]) -> 61kg ([DATE…"
drag, startPoint x: 350, startPoint y: 441, endPoint x: 185, endPoint y: 440, distance: 165.4
click at [186, 440] on textarea at bounding box center [313, 304] width 254 height 311
type textarea "SUPPORT NEEDED: How to prevent rebound -- how to adjust diet now CHALLENGE: Tim…"
